Goal: Navigation & Orientation: Find specific page/section

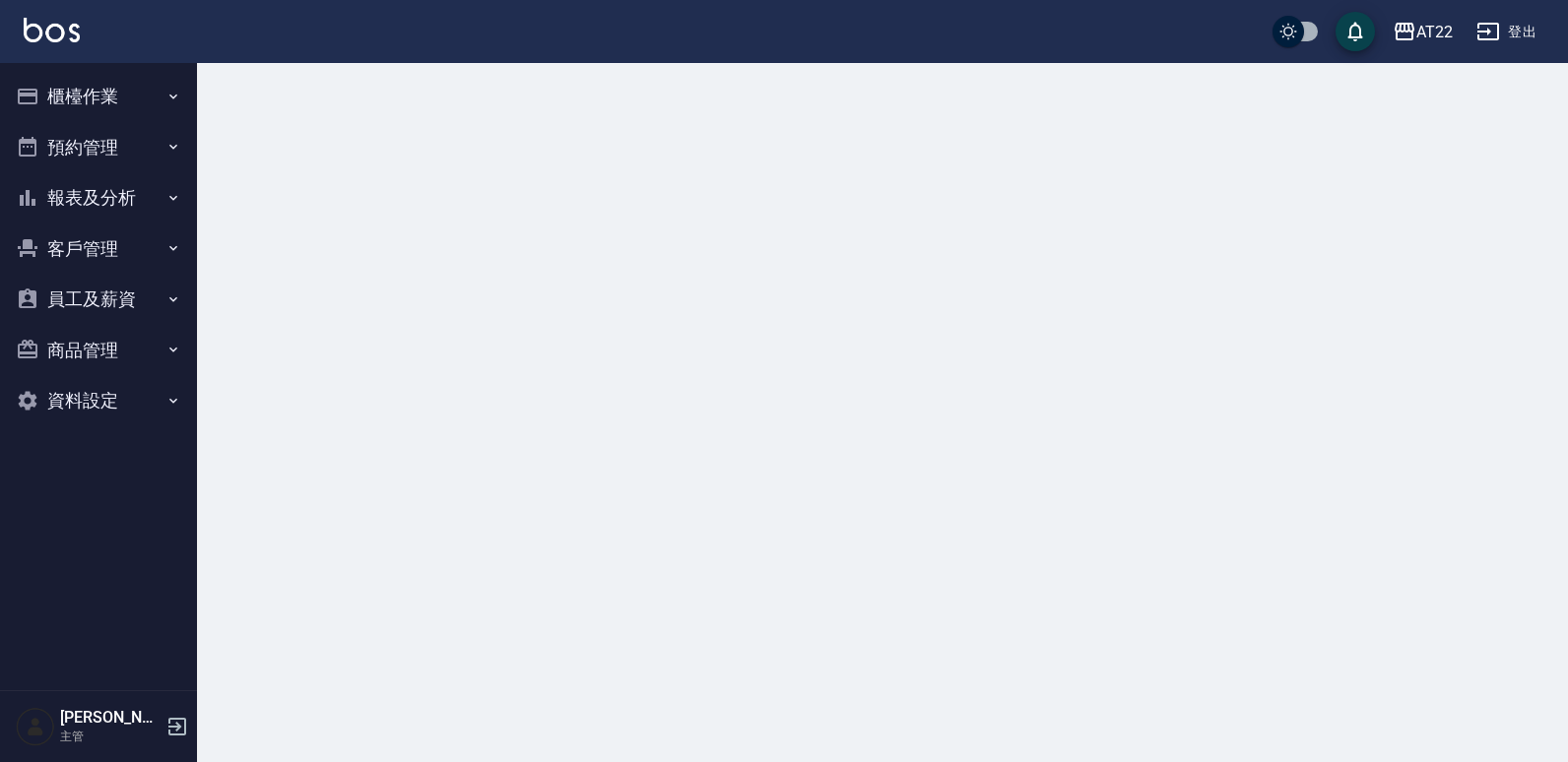
click at [116, 230] on button "客戶管理" at bounding box center [98, 250] width 181 height 52
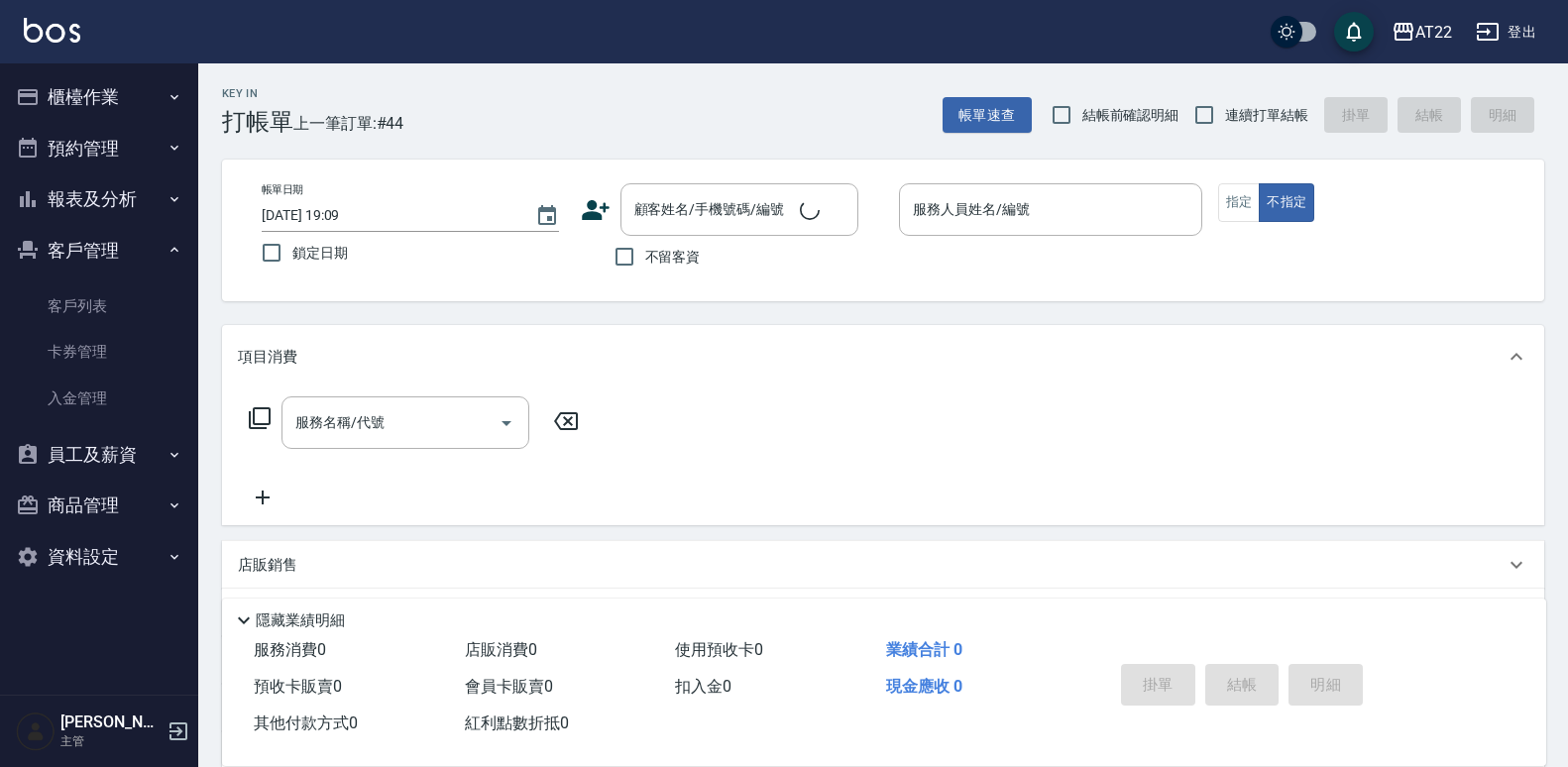
click at [93, 244] on button "客戶管理" at bounding box center [99, 251] width 182 height 52
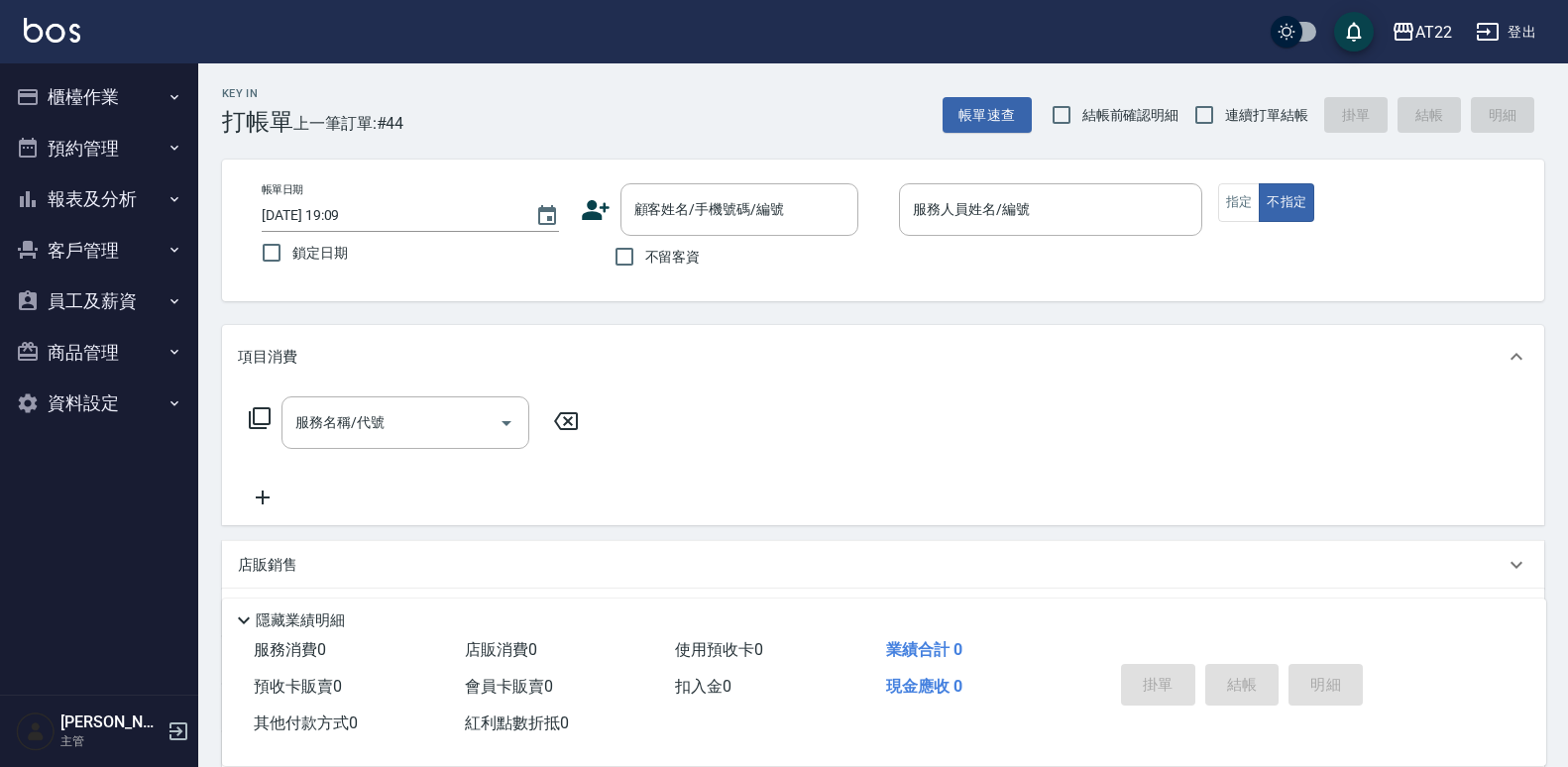
click at [113, 275] on button "員工及薪資" at bounding box center [99, 301] width 182 height 52
click at [140, 242] on button "客戶管理" at bounding box center [99, 251] width 182 height 52
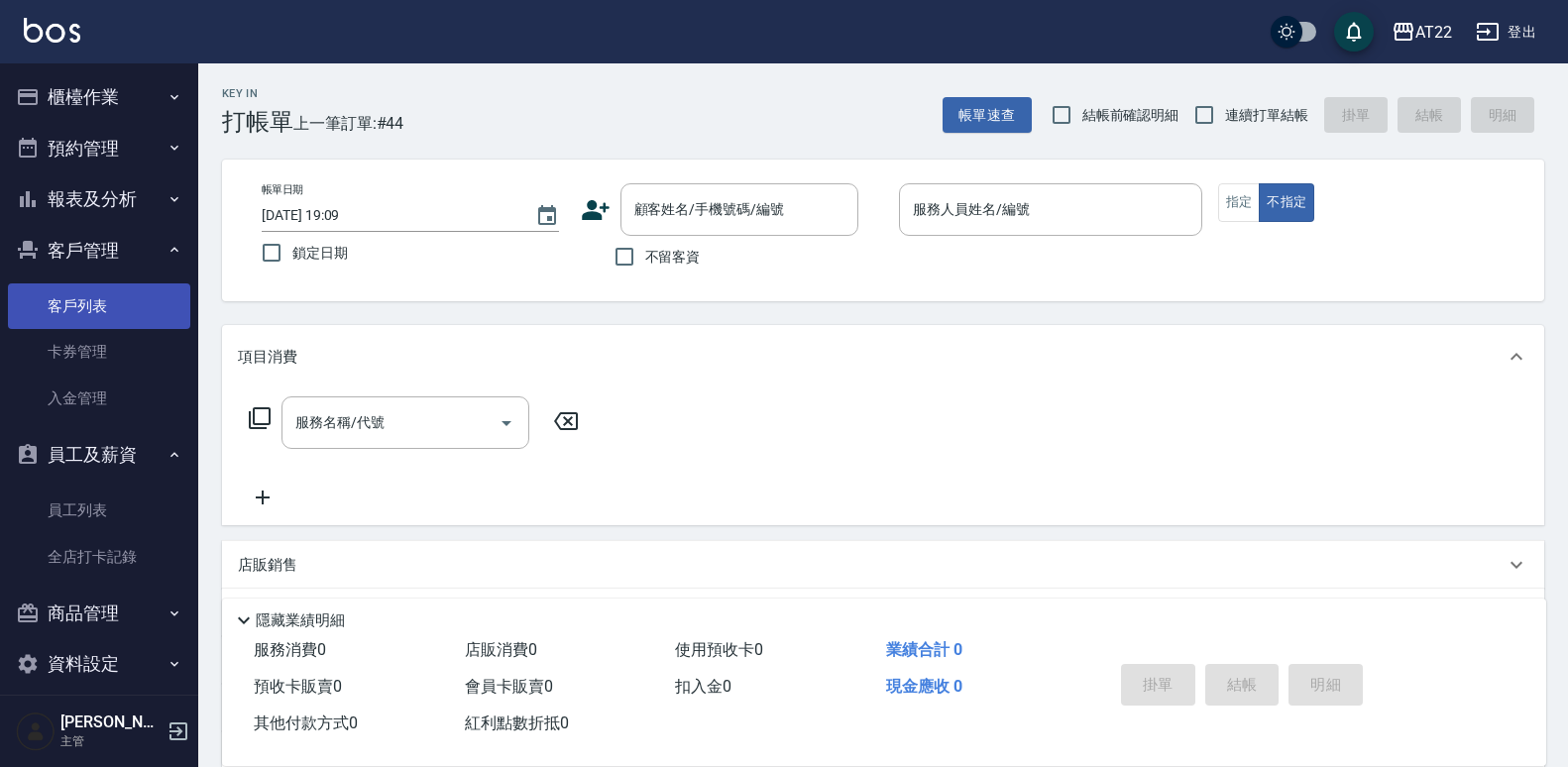
click at [127, 297] on link "客戶列表" at bounding box center [99, 306] width 182 height 46
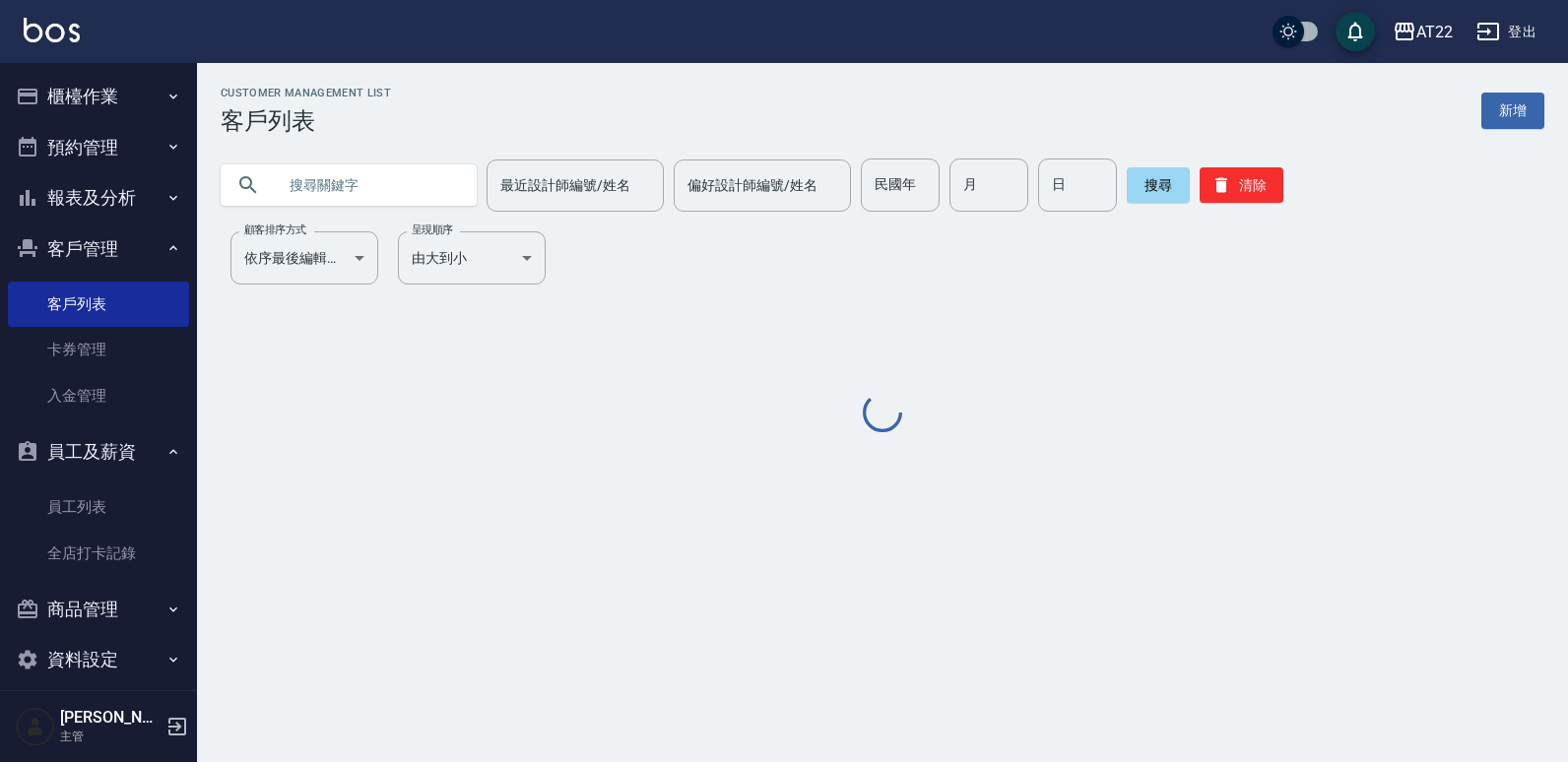
click at [380, 161] on input "text" at bounding box center [367, 185] width 185 height 54
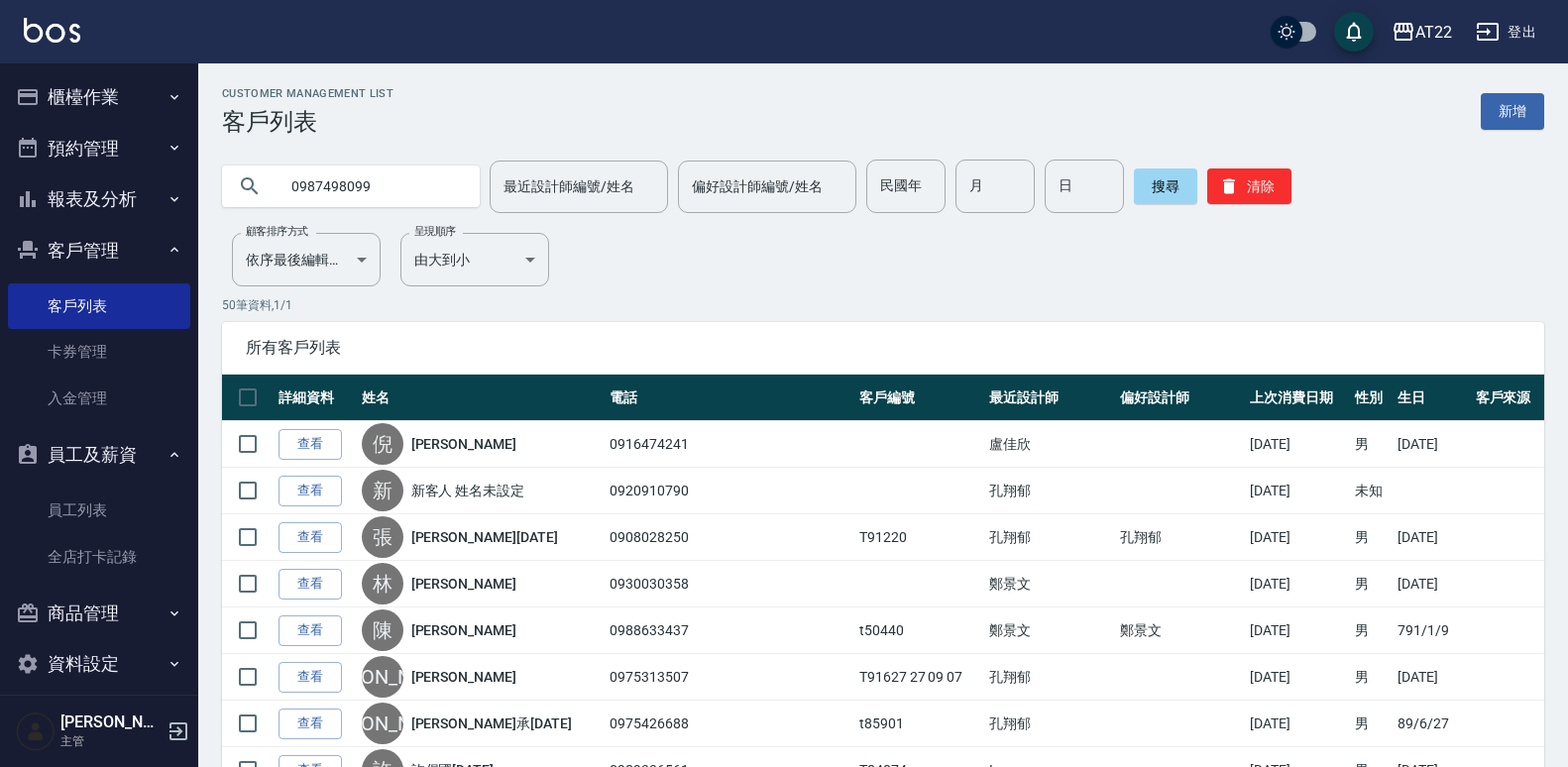
type input "0987498099"
